Goal: Navigation & Orientation: Find specific page/section

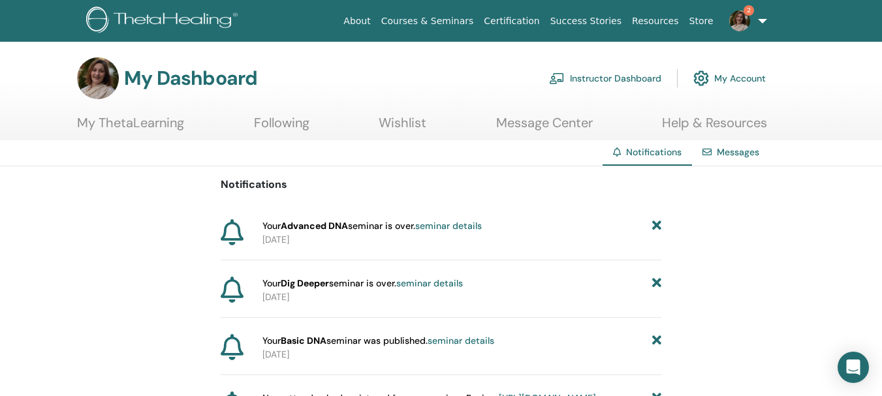
scroll to position [65, 0]
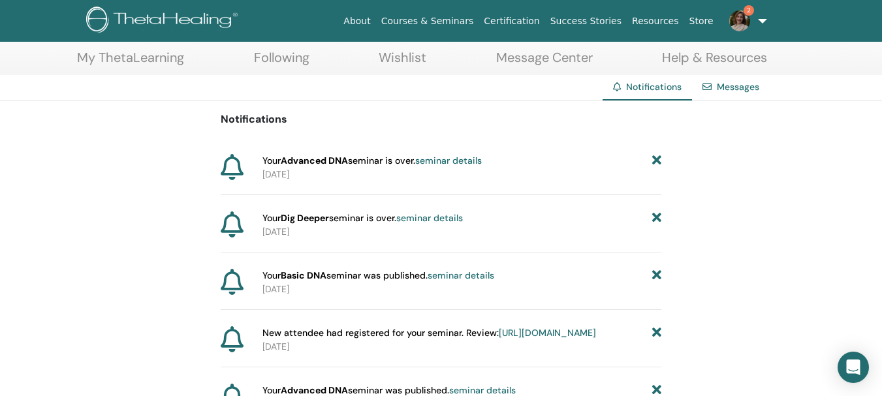
click at [729, 87] on link "Messages" at bounding box center [737, 87] width 42 height 12
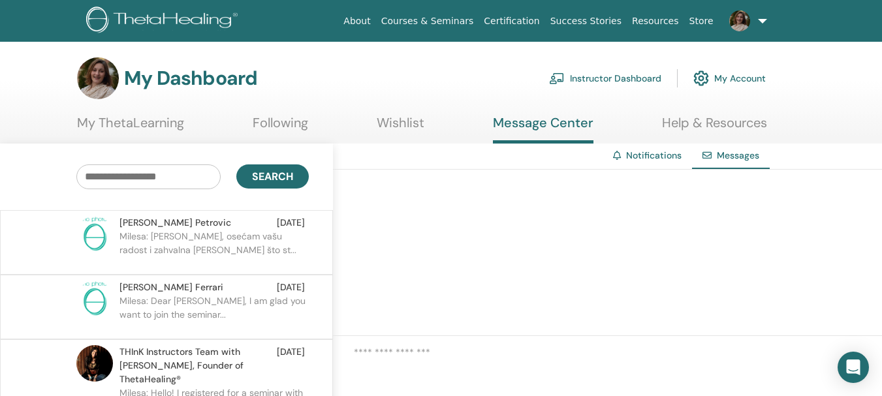
click at [622, 81] on link "Instructor Dashboard" at bounding box center [605, 78] width 112 height 29
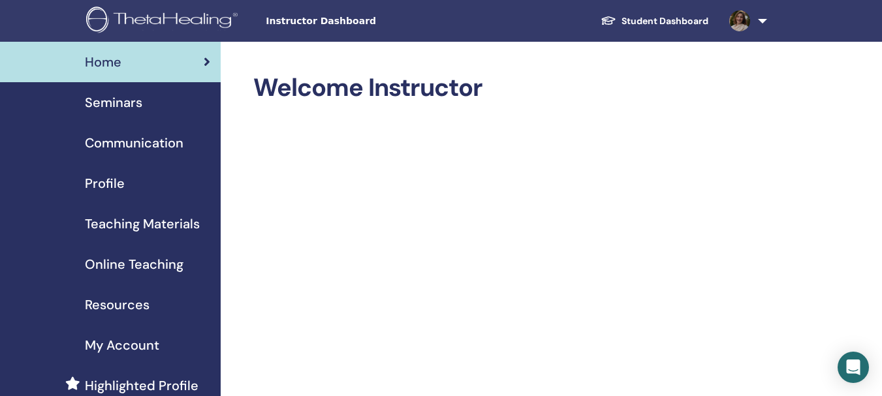
click at [97, 104] on span "Seminars" at bounding box center [113, 103] width 57 height 20
